Goal: Information Seeking & Learning: Learn about a topic

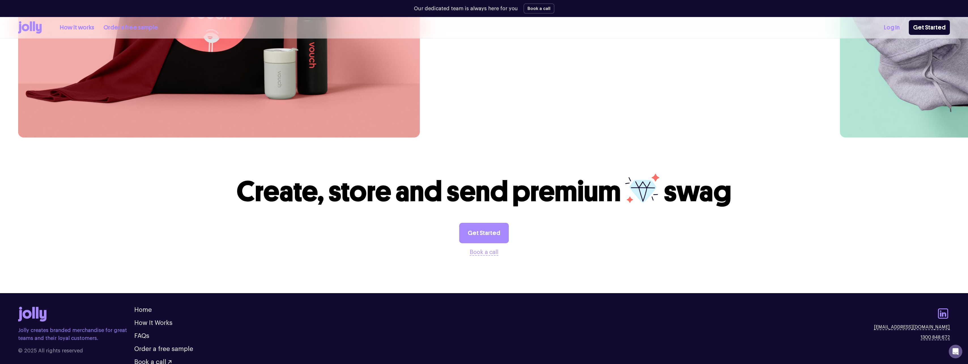
scroll to position [1795, 0]
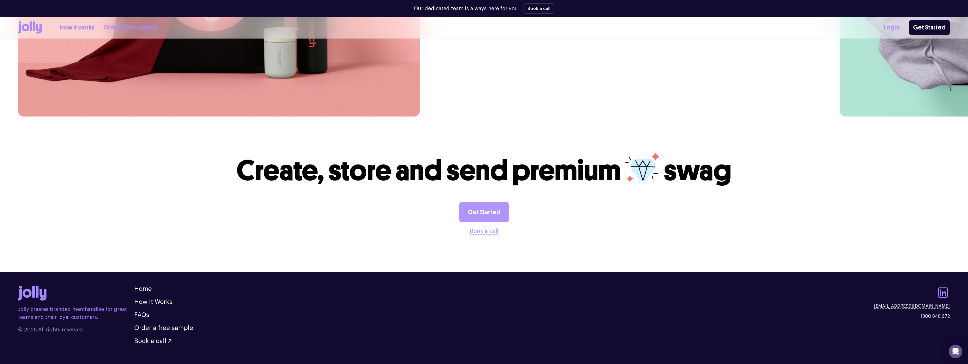
click at [485, 202] on link "Get Started" at bounding box center [484, 212] width 50 height 20
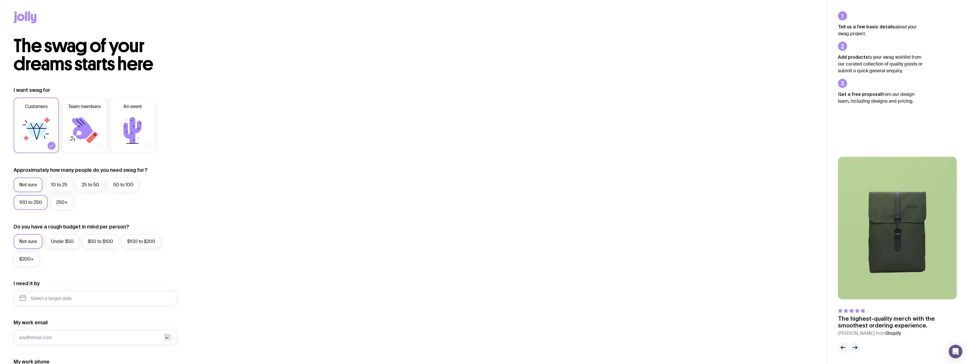
click at [26, 201] on label "100 to 250" at bounding box center [31, 202] width 34 height 15
click at [0, 0] on input "100 to 250" at bounding box center [0, 0] width 0 height 0
click at [123, 111] on label "An event" at bounding box center [132, 125] width 45 height 56
click at [0, 0] on input "An event" at bounding box center [0, 0] width 0 height 0
click at [28, 122] on icon at bounding box center [36, 130] width 34 height 34
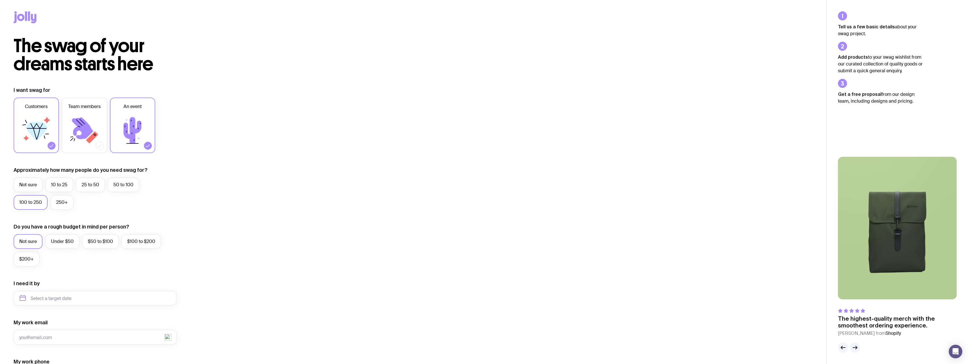
click at [0, 0] on input "Customers" at bounding box center [0, 0] width 0 height 0
click at [85, 136] on icon at bounding box center [82, 128] width 21 height 22
click at [0, 0] on input "Team members" at bounding box center [0, 0] width 0 height 0
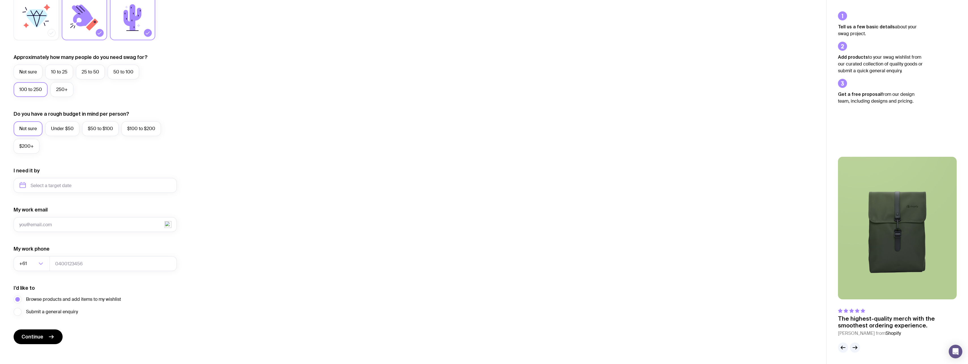
scroll to position [113, 0]
click at [86, 186] on input "text" at bounding box center [95, 184] width 163 height 15
click at [29, 256] on button "Oct" at bounding box center [26, 254] width 21 height 11
type input "[DATE]"
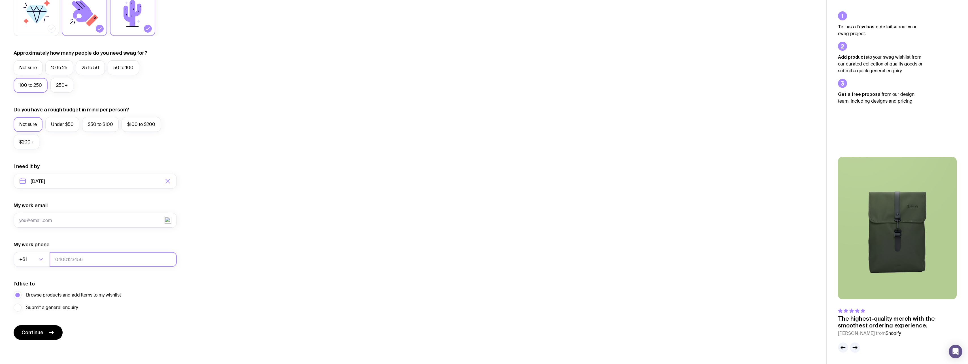
scroll to position [118, 0]
click at [39, 332] on span "Continue" at bounding box center [33, 331] width 22 height 7
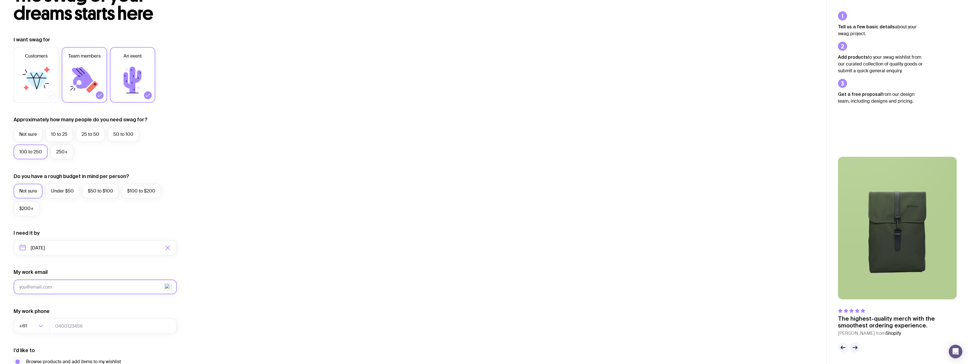
scroll to position [0, 0]
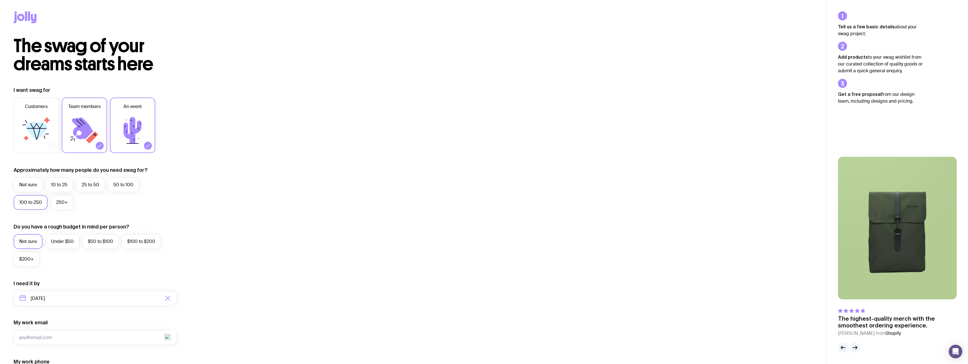
click at [23, 19] on icon at bounding box center [20, 17] width 7 height 7
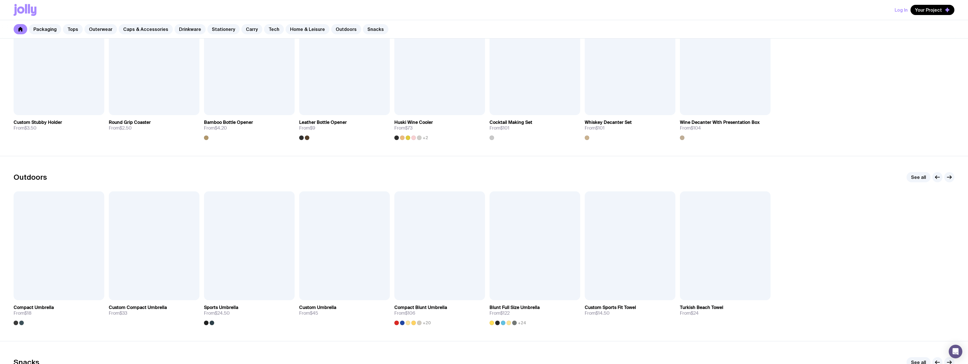
scroll to position [1623, 0]
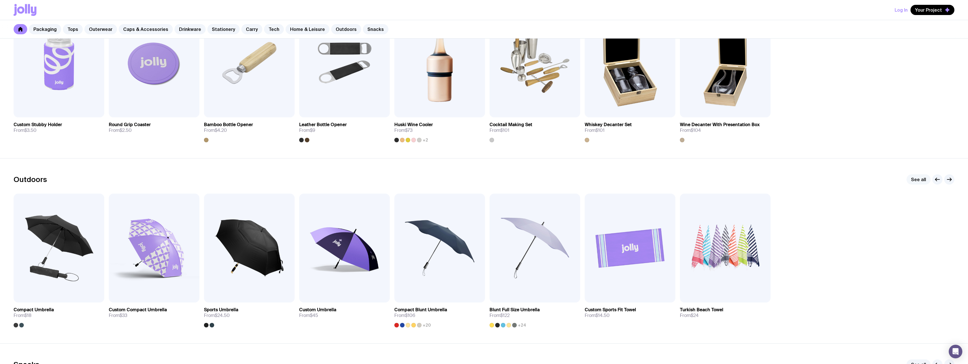
click at [921, 181] on link "See all" at bounding box center [919, 179] width 24 height 10
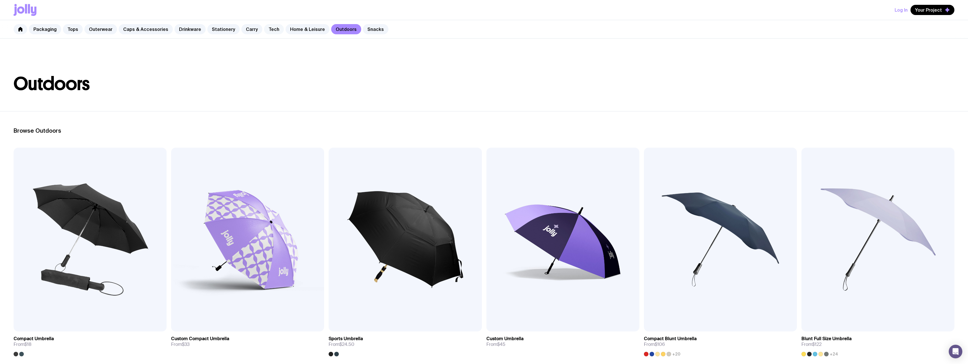
click at [268, 30] on link "Tech" at bounding box center [274, 29] width 20 height 10
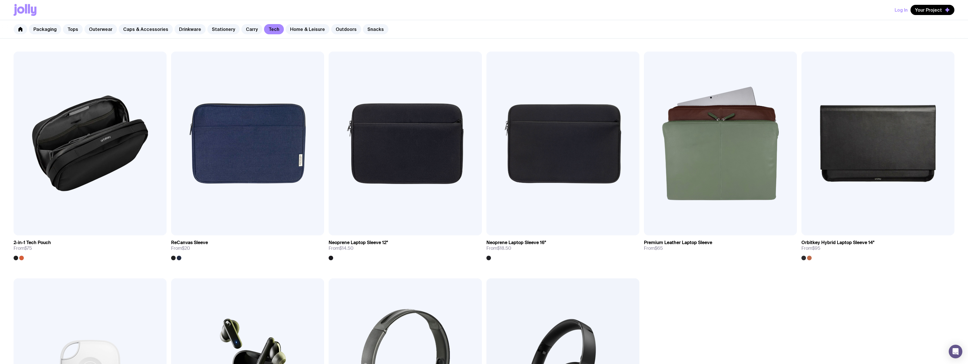
scroll to position [769, 0]
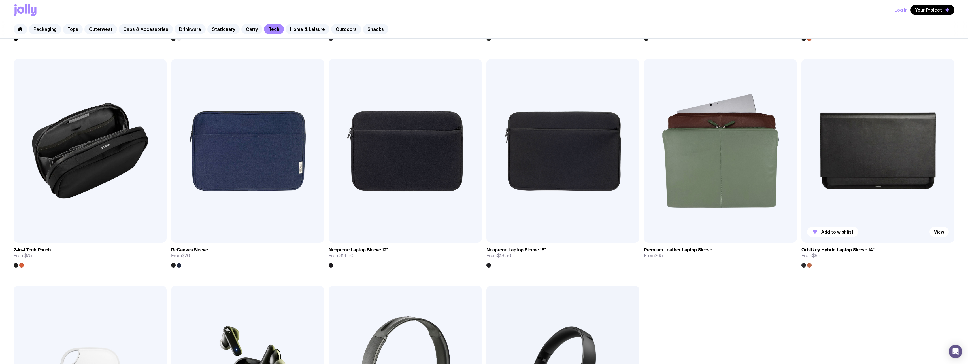
click at [859, 142] on img at bounding box center [878, 151] width 153 height 184
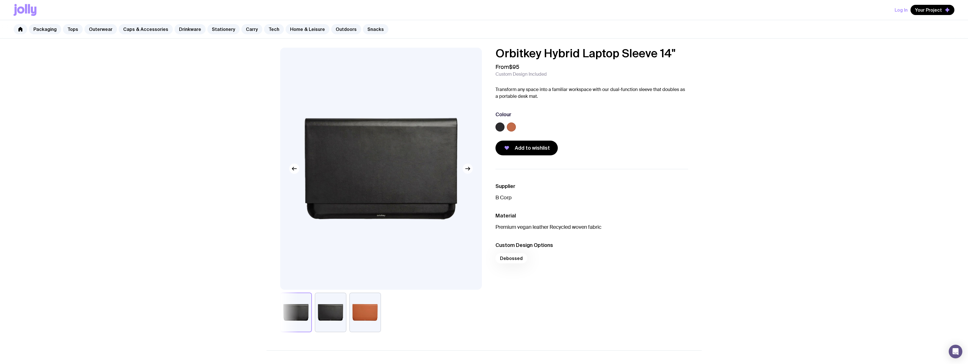
click at [469, 169] on icon "button" at bounding box center [468, 168] width 1 height 3
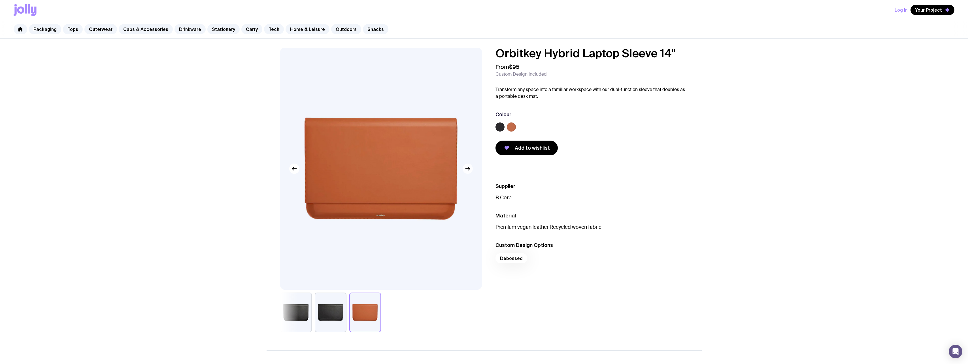
click at [469, 169] on g "button" at bounding box center [468, 168] width 4 height 3
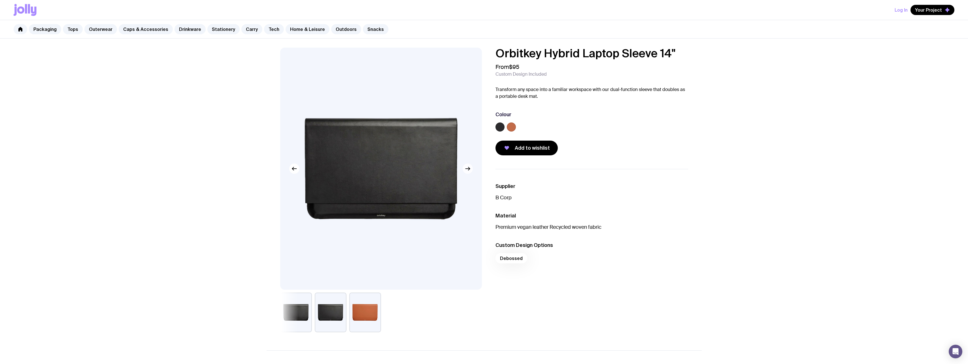
click at [470, 169] on g "button" at bounding box center [468, 168] width 4 height 3
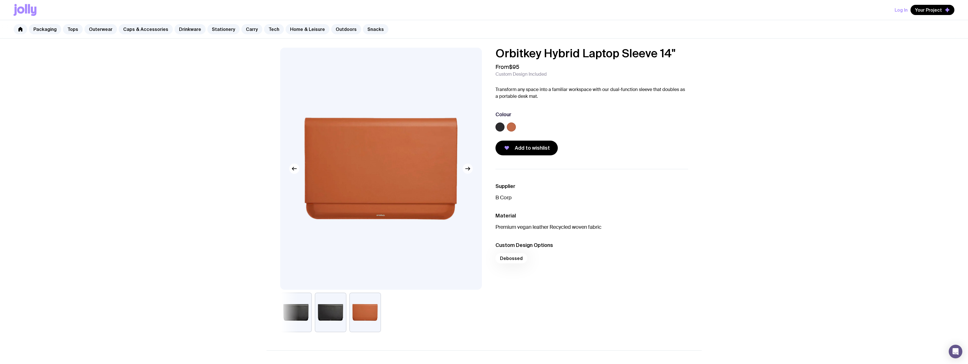
click at [470, 169] on g "button" at bounding box center [468, 168] width 4 height 3
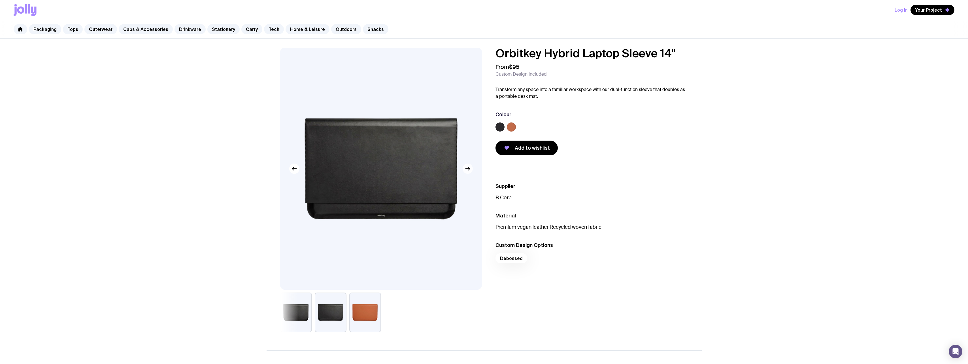
click at [470, 169] on icon "button" at bounding box center [467, 168] width 7 height 7
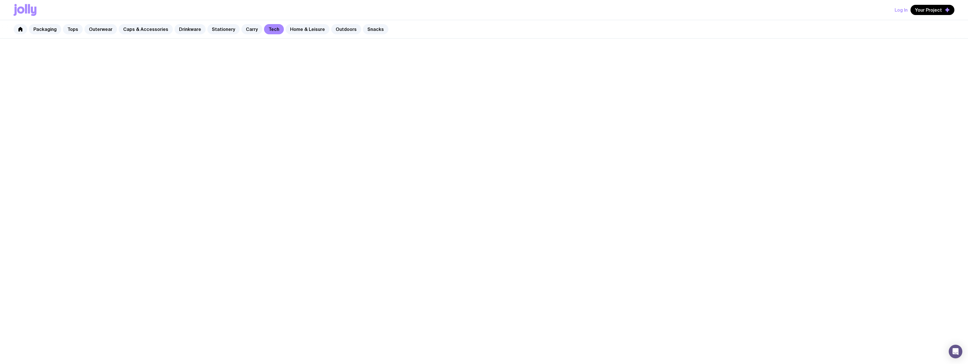
scroll to position [247, 0]
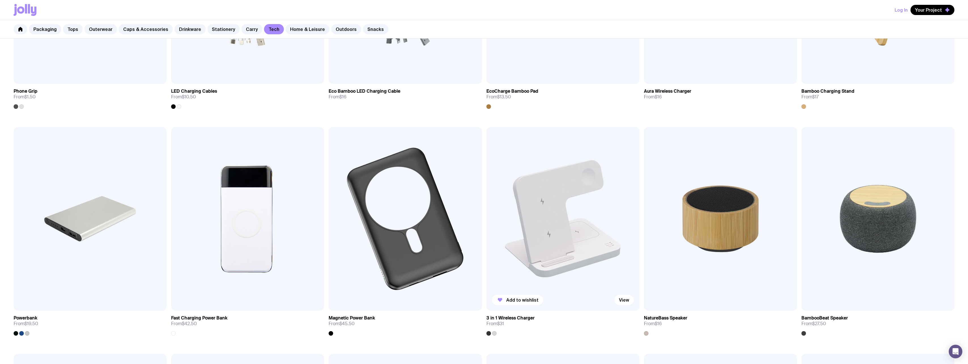
click at [565, 229] on img at bounding box center [562, 219] width 153 height 184
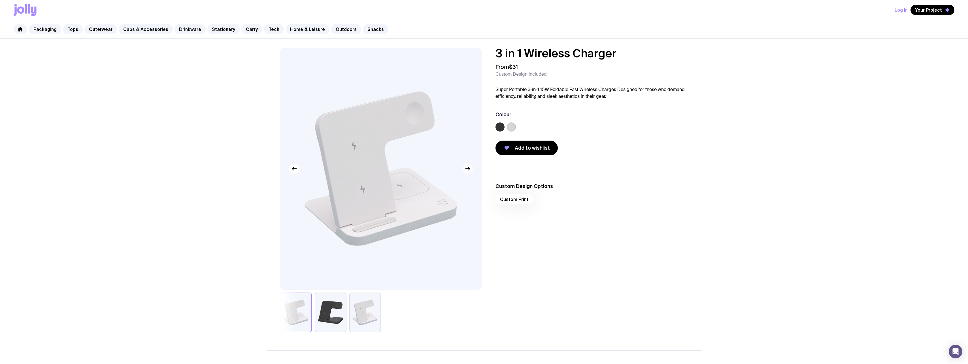
click at [466, 172] on button "button" at bounding box center [468, 168] width 10 height 10
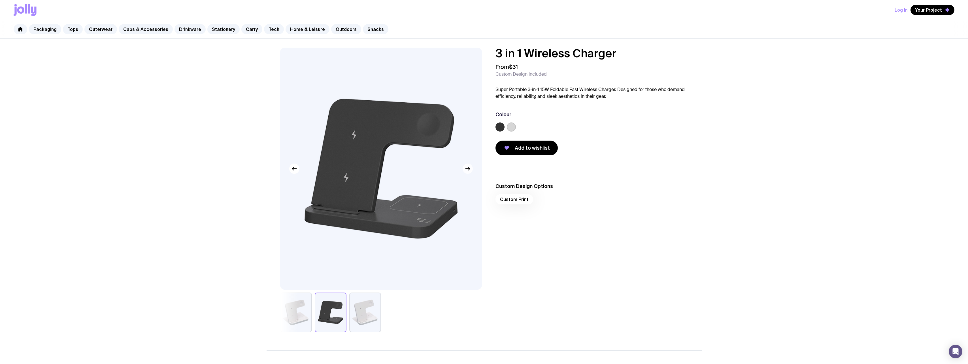
click at [467, 170] on icon "button" at bounding box center [467, 168] width 7 height 7
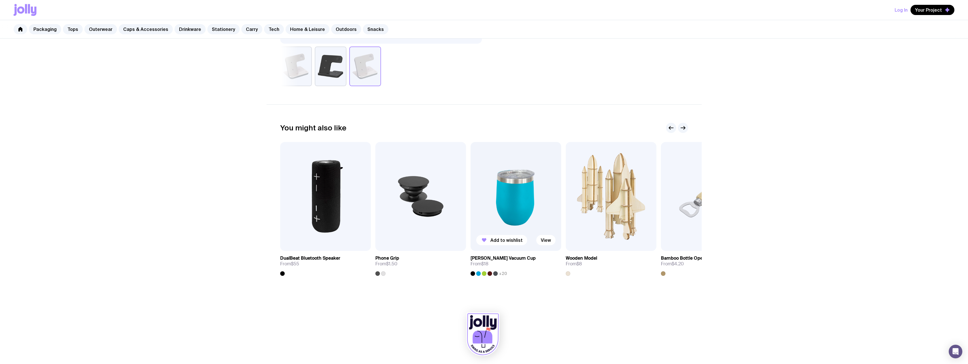
scroll to position [247, 0]
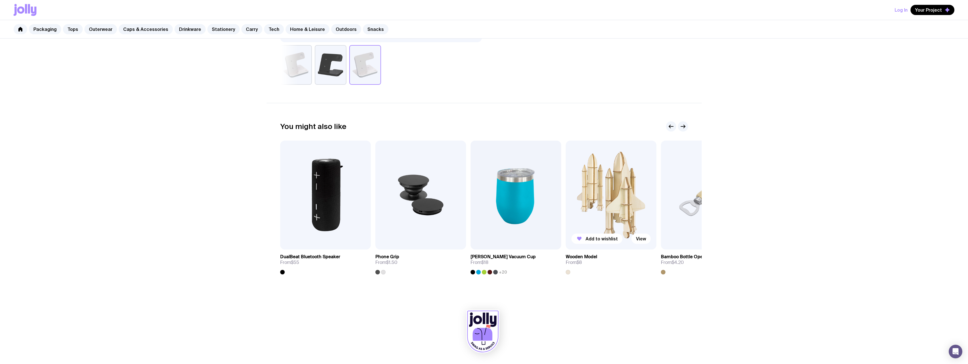
click at [625, 227] on img at bounding box center [611, 195] width 91 height 109
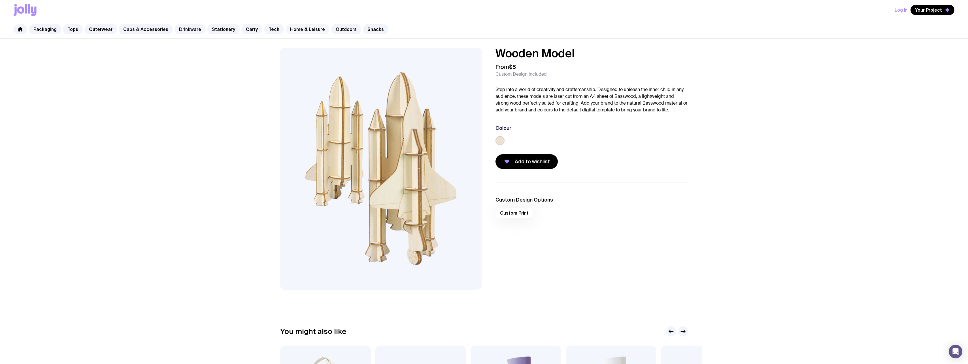
click at [299, 30] on link "Home & Leisure" at bounding box center [308, 29] width 44 height 10
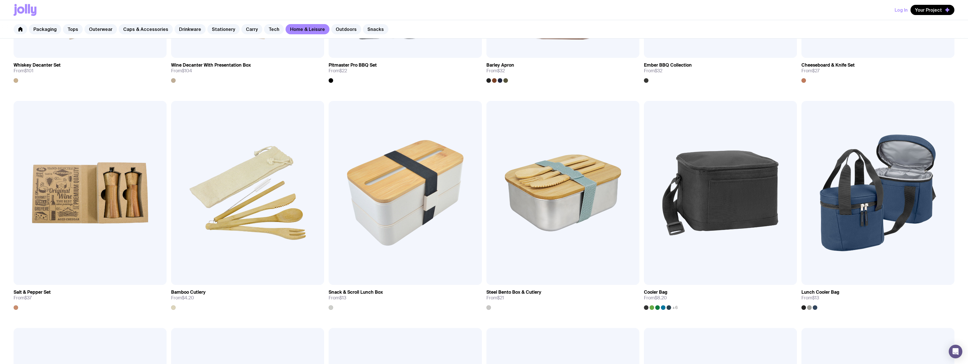
scroll to position [482, 0]
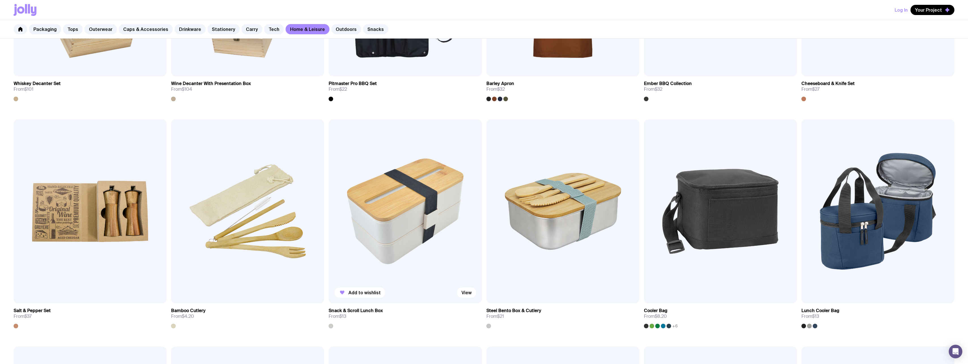
click at [417, 213] on img at bounding box center [405, 211] width 153 height 184
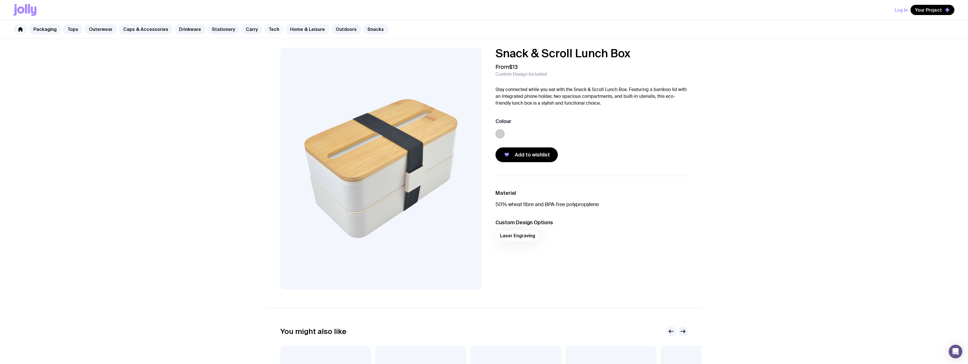
click at [267, 31] on link "Tech" at bounding box center [274, 29] width 20 height 10
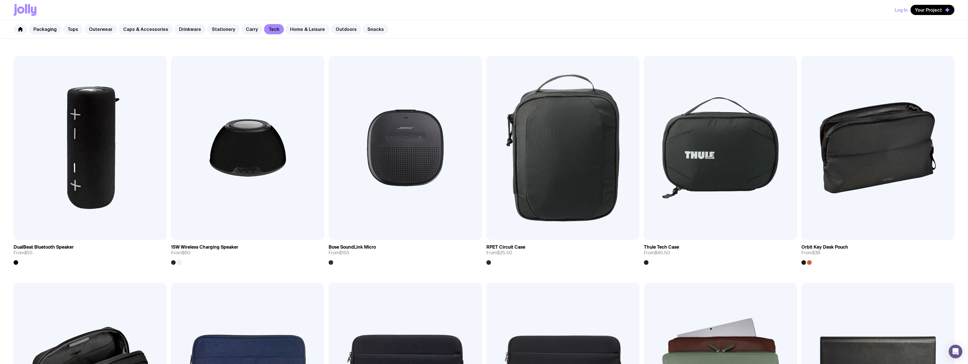
scroll to position [538, 0]
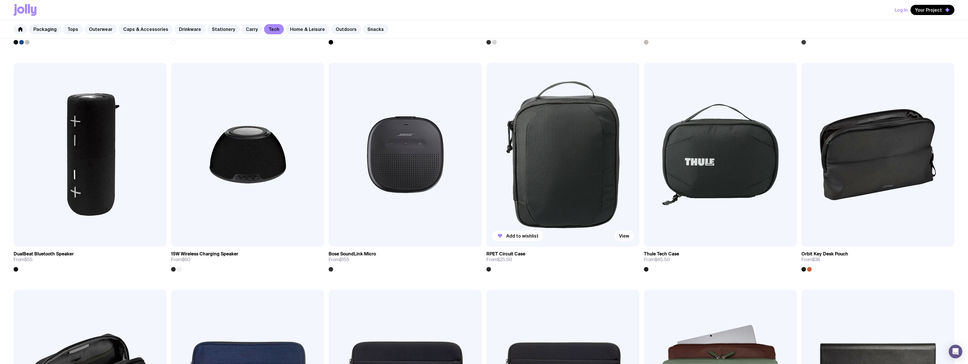
click at [542, 197] on img at bounding box center [562, 155] width 153 height 184
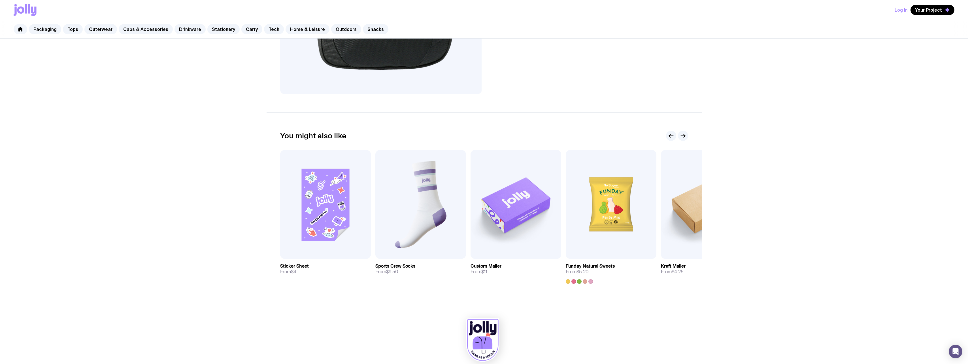
scroll to position [198, 0]
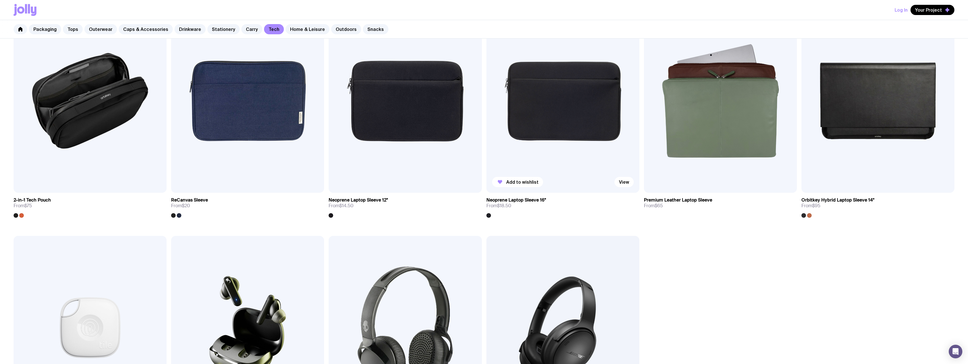
scroll to position [828, 0]
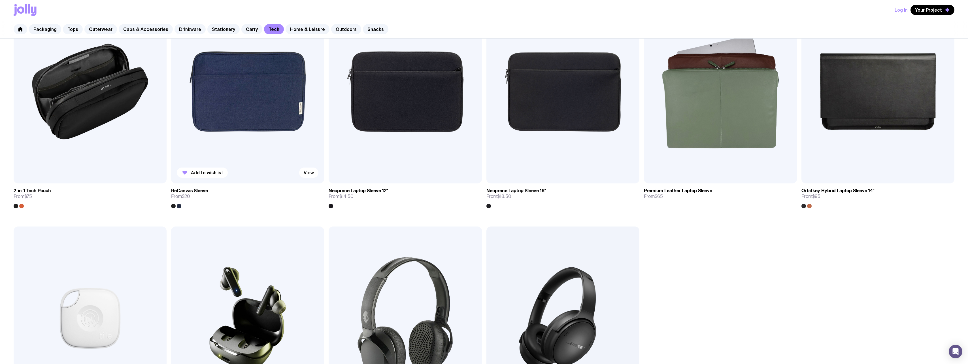
click at [230, 100] on img at bounding box center [247, 92] width 153 height 184
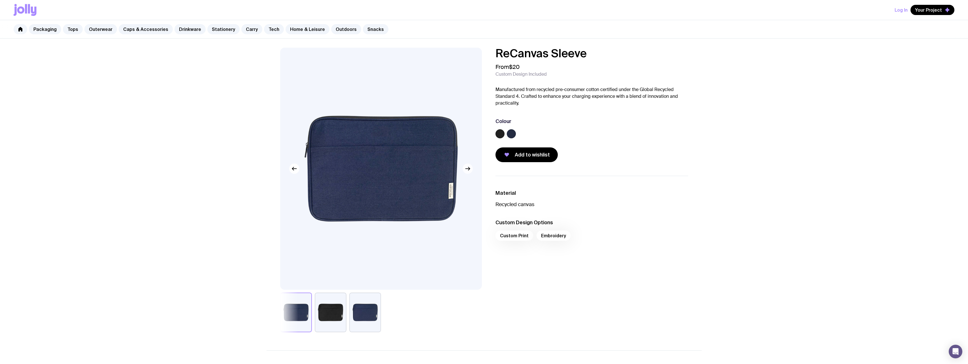
click at [468, 171] on icon "button" at bounding box center [467, 168] width 7 height 7
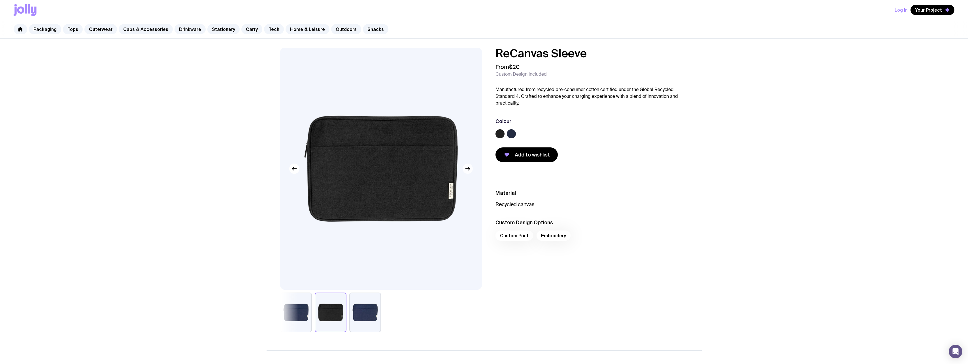
click at [468, 170] on icon "button" at bounding box center [468, 168] width 1 height 3
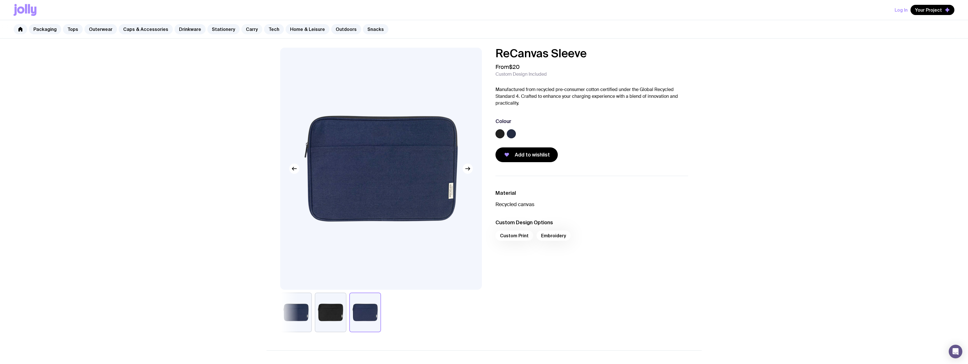
click at [246, 29] on link "Carry" at bounding box center [251, 29] width 21 height 10
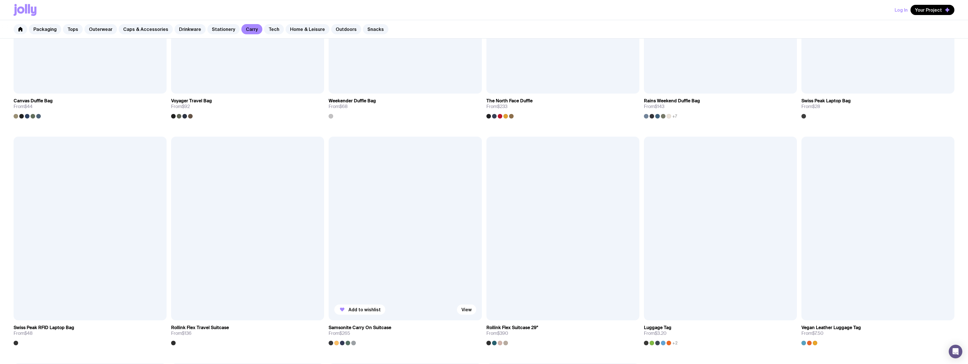
scroll to position [911, 0]
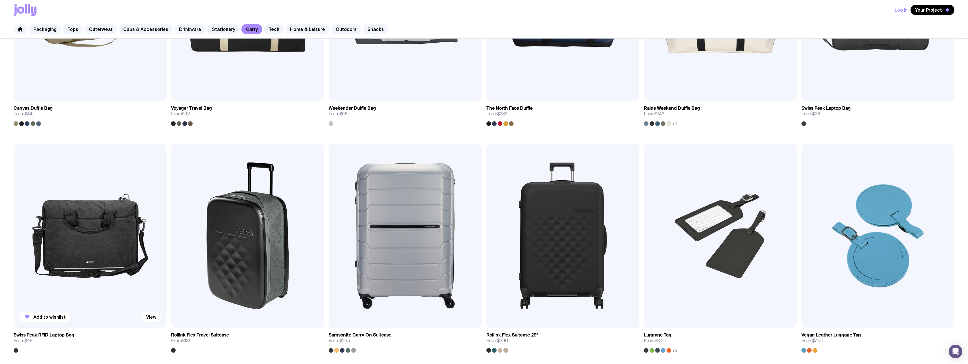
click at [84, 243] on img at bounding box center [90, 236] width 153 height 184
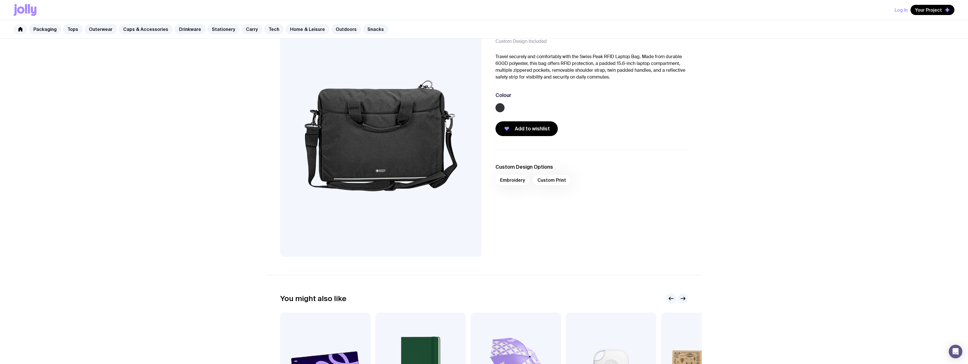
scroll to position [28, 0]
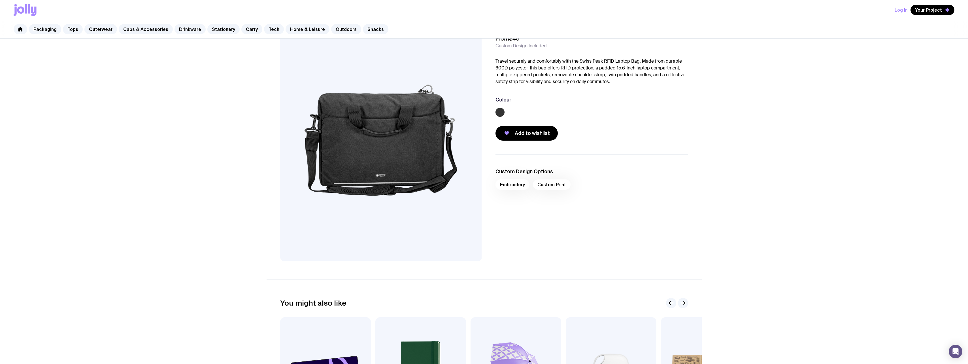
click at [512, 184] on div "Embroidery Custom Print" at bounding box center [592, 186] width 193 height 14
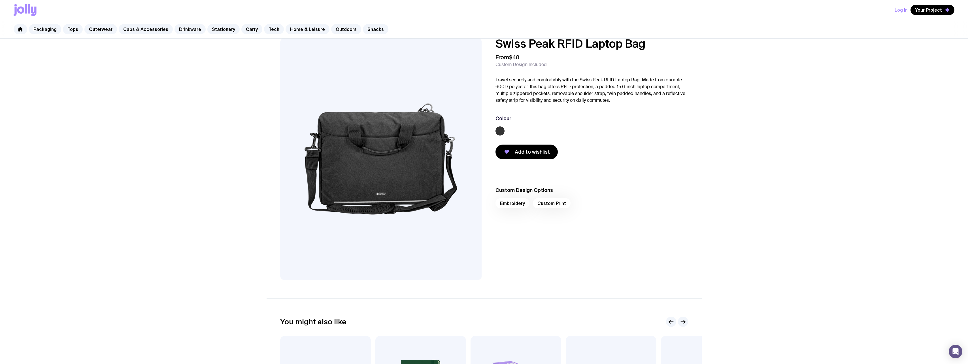
scroll to position [0, 0]
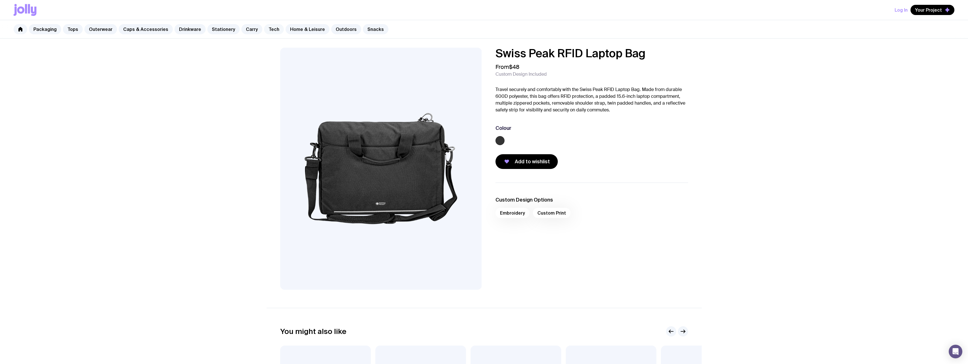
click at [265, 29] on link "Tech" at bounding box center [274, 29] width 20 height 10
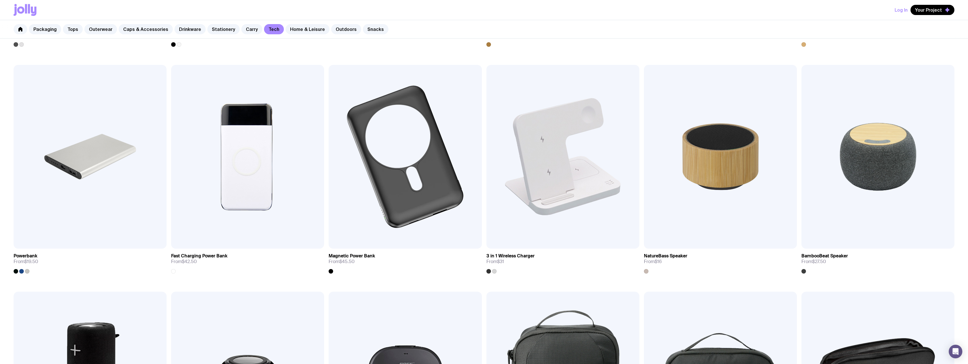
scroll to position [312, 0]
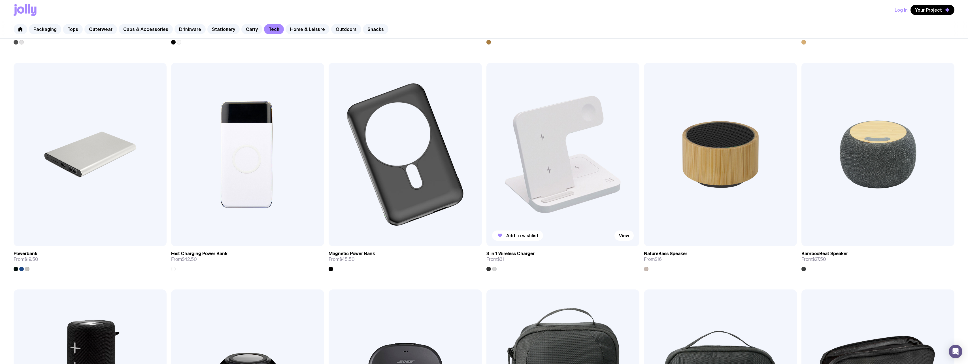
click at [513, 176] on img at bounding box center [562, 155] width 153 height 184
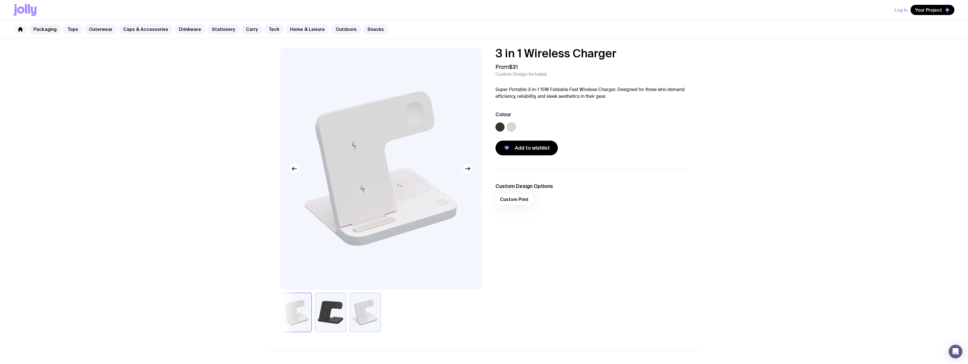
click at [19, 30] on icon at bounding box center [20, 29] width 4 height 5
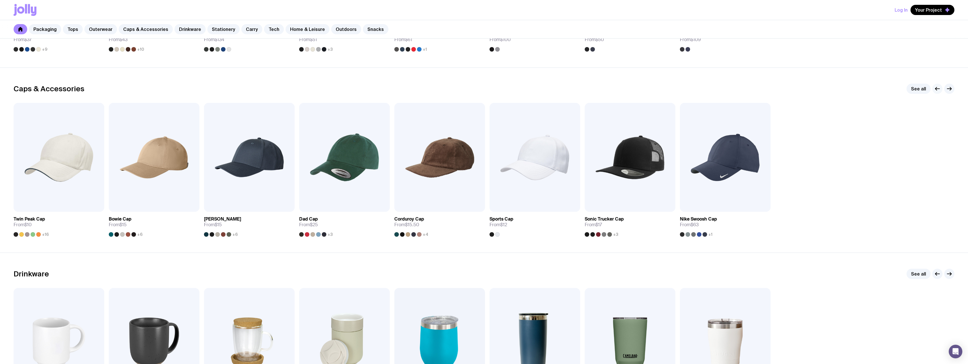
scroll to position [595, 0]
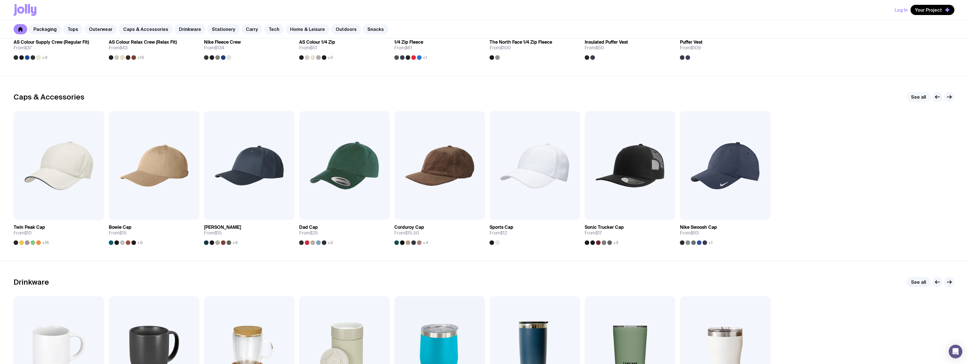
click at [917, 95] on link "See all" at bounding box center [919, 97] width 24 height 10
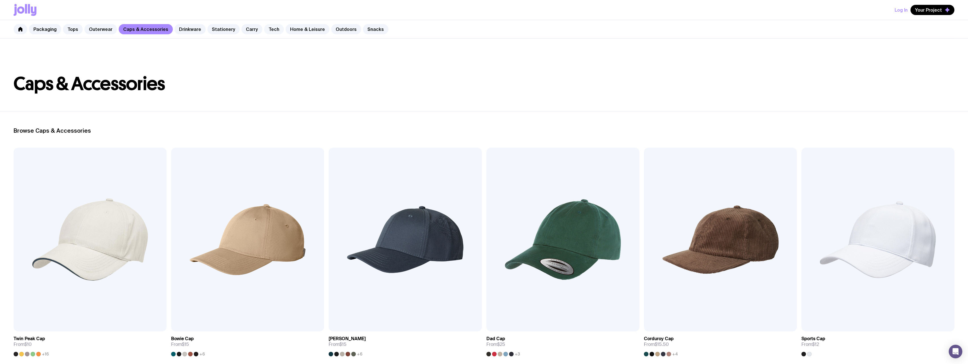
click at [266, 27] on link "Tech" at bounding box center [274, 29] width 20 height 10
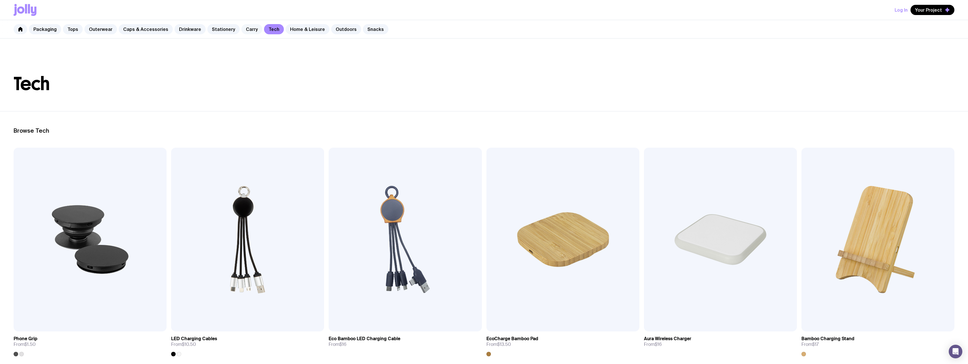
click at [244, 31] on link "Carry" at bounding box center [251, 29] width 21 height 10
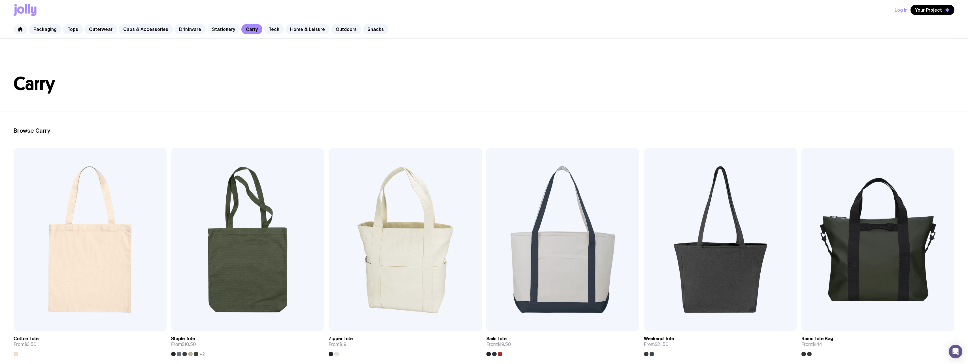
click at [225, 30] on link "Stationery" at bounding box center [223, 29] width 32 height 10
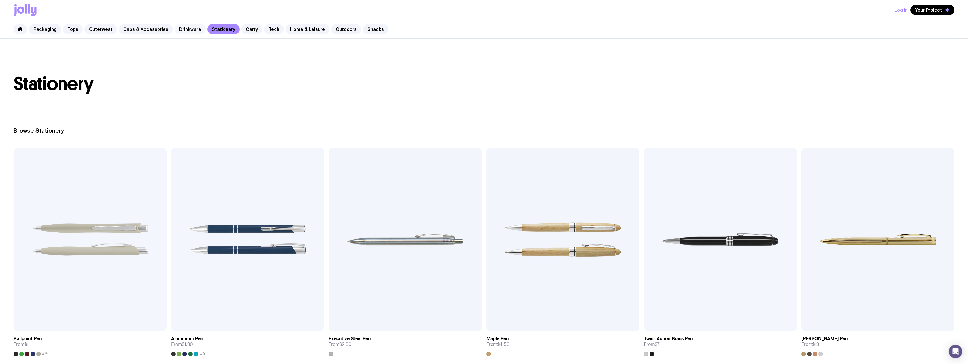
click at [178, 32] on link "Drinkware" at bounding box center [190, 29] width 31 height 10
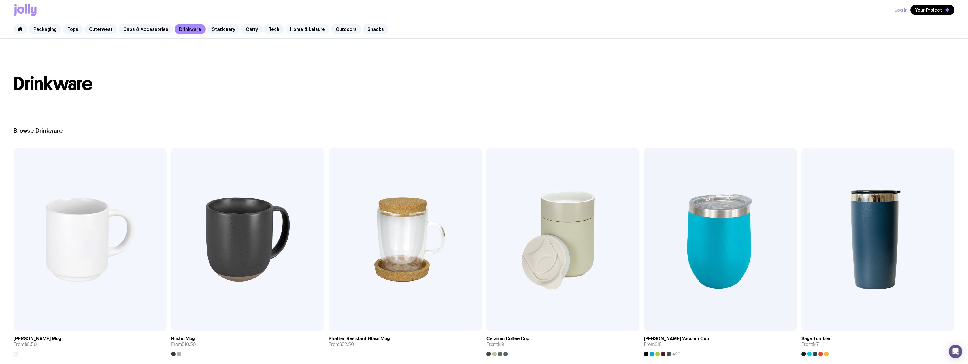
click at [298, 29] on link "Home & Leisure" at bounding box center [308, 29] width 44 height 10
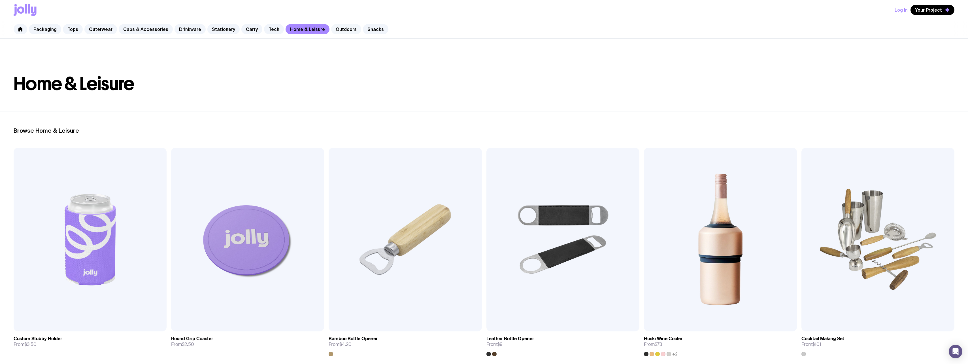
click at [331, 28] on link "Outdoors" at bounding box center [346, 29] width 30 height 10
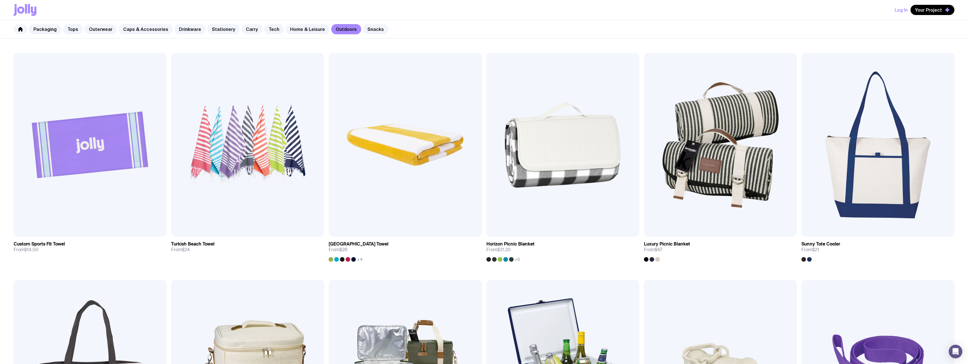
scroll to position [283, 0]
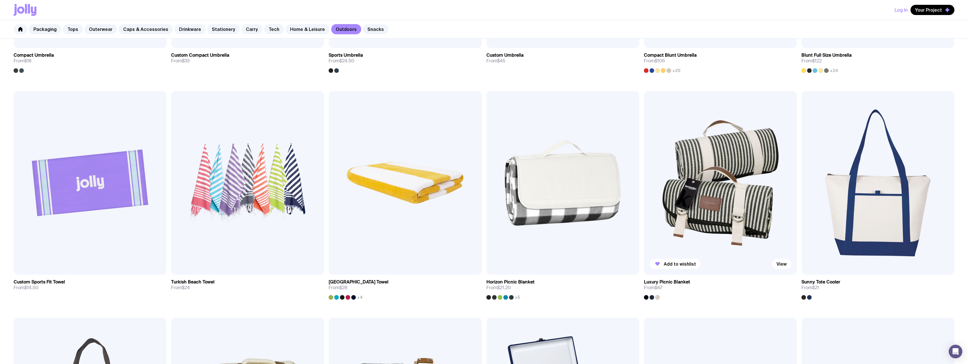
click at [711, 163] on img at bounding box center [720, 183] width 153 height 184
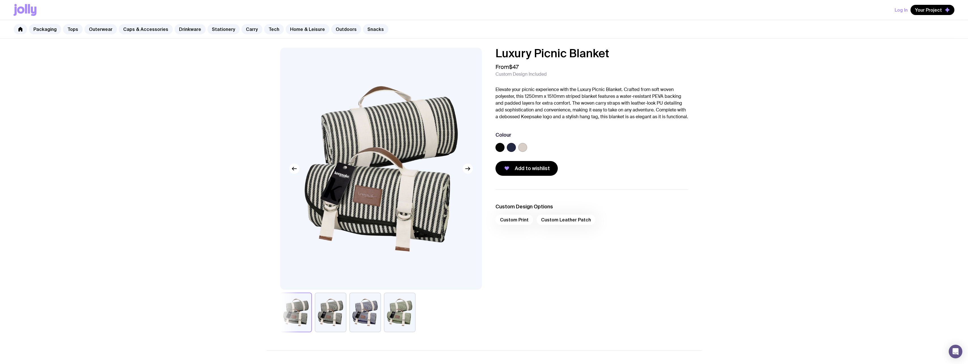
click at [330, 311] on button "button" at bounding box center [331, 312] width 32 height 40
click at [363, 316] on button "button" at bounding box center [365, 312] width 32 height 40
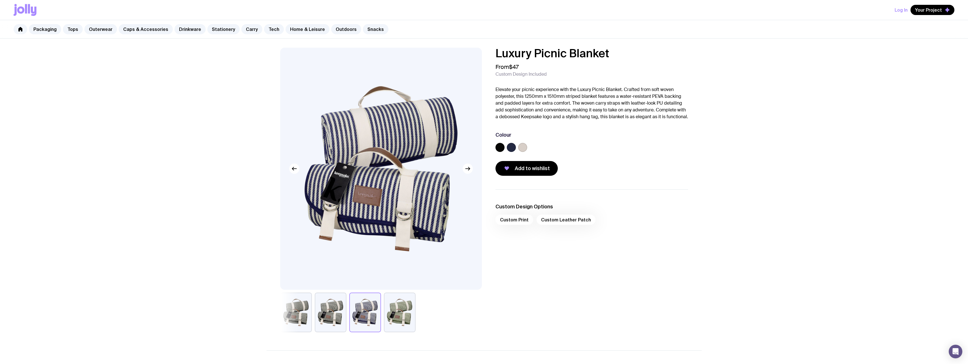
click at [402, 315] on button "button" at bounding box center [400, 312] width 32 height 40
